Goal: Transaction & Acquisition: Download file/media

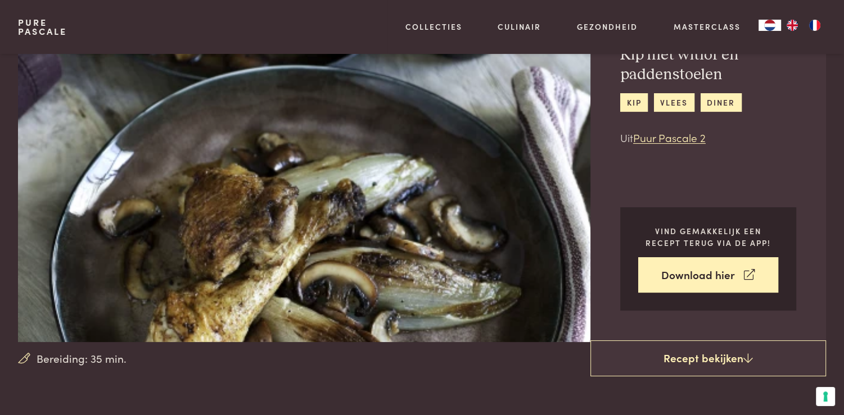
scroll to position [56, 0]
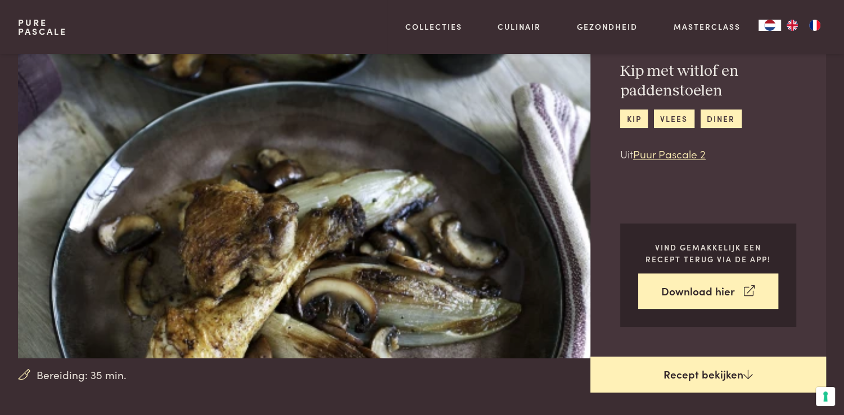
click at [673, 369] on link "Recept bekijken" at bounding box center [708, 375] width 236 height 36
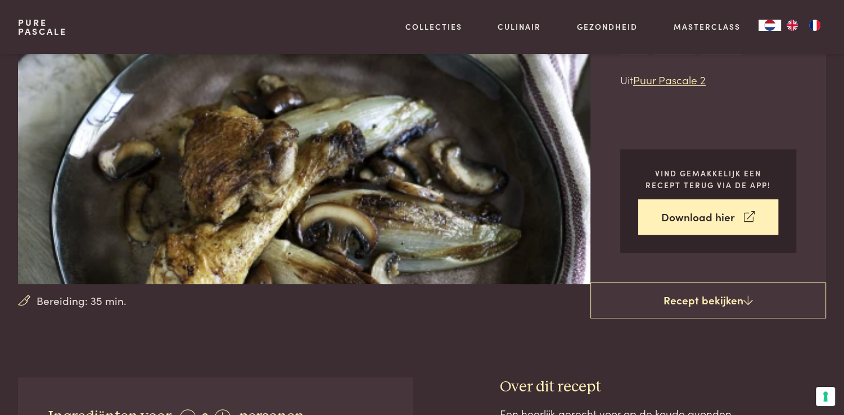
scroll to position [58, 0]
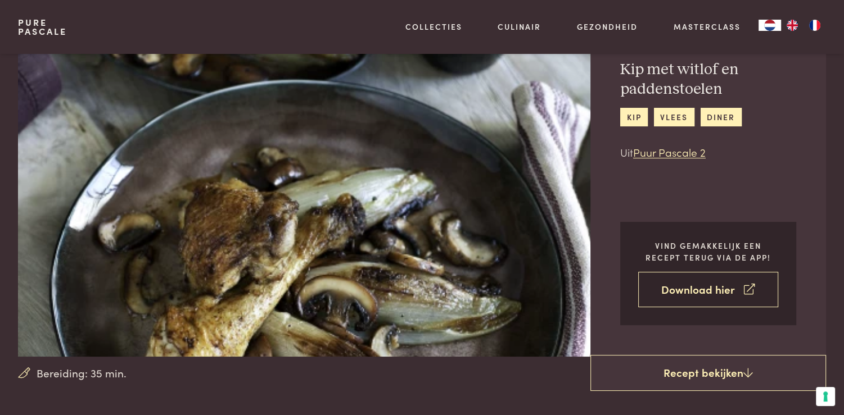
click at [697, 286] on link "Download hier" at bounding box center [708, 289] width 140 height 35
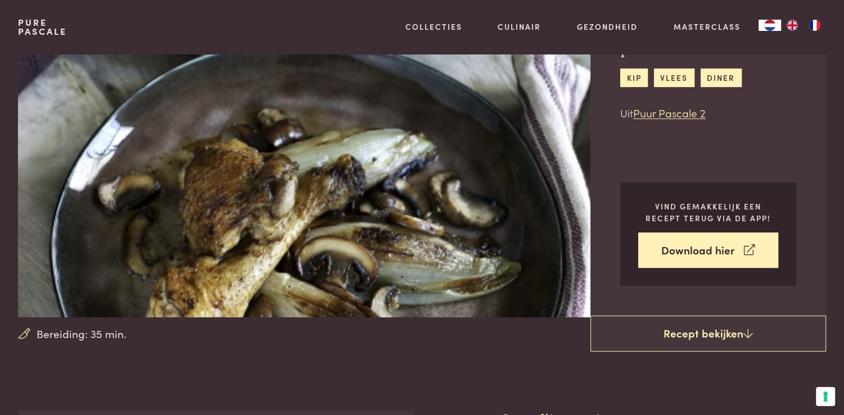
scroll to position [0, 0]
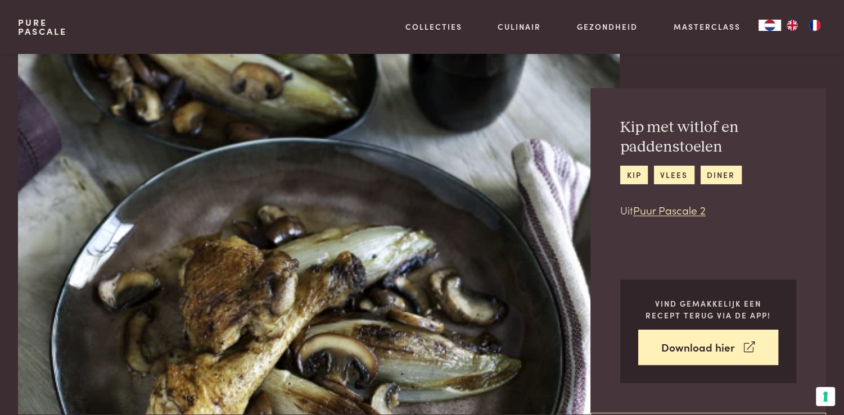
scroll to position [508, 0]
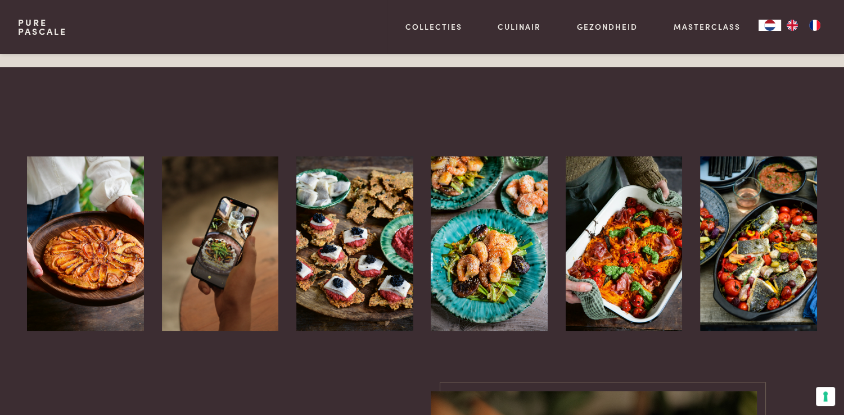
scroll to position [1068, 0]
